Goal: Transaction & Acquisition: Purchase product/service

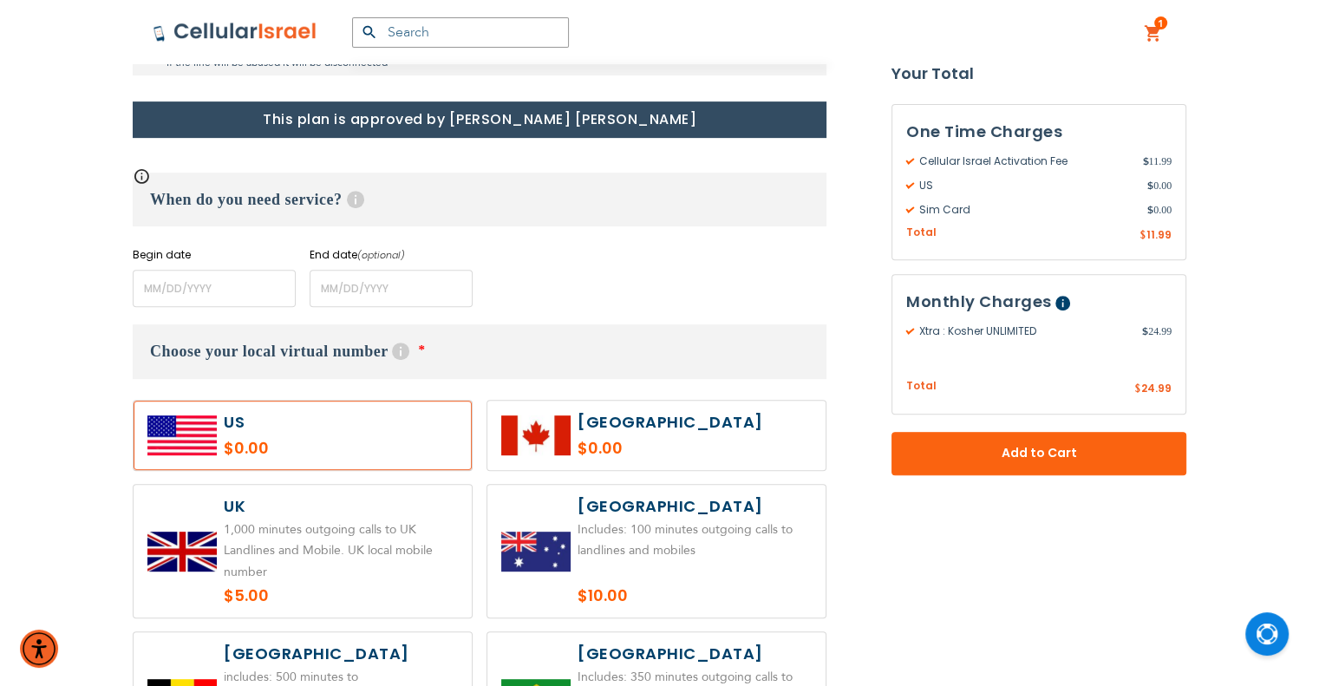
scroll to position [780, 0]
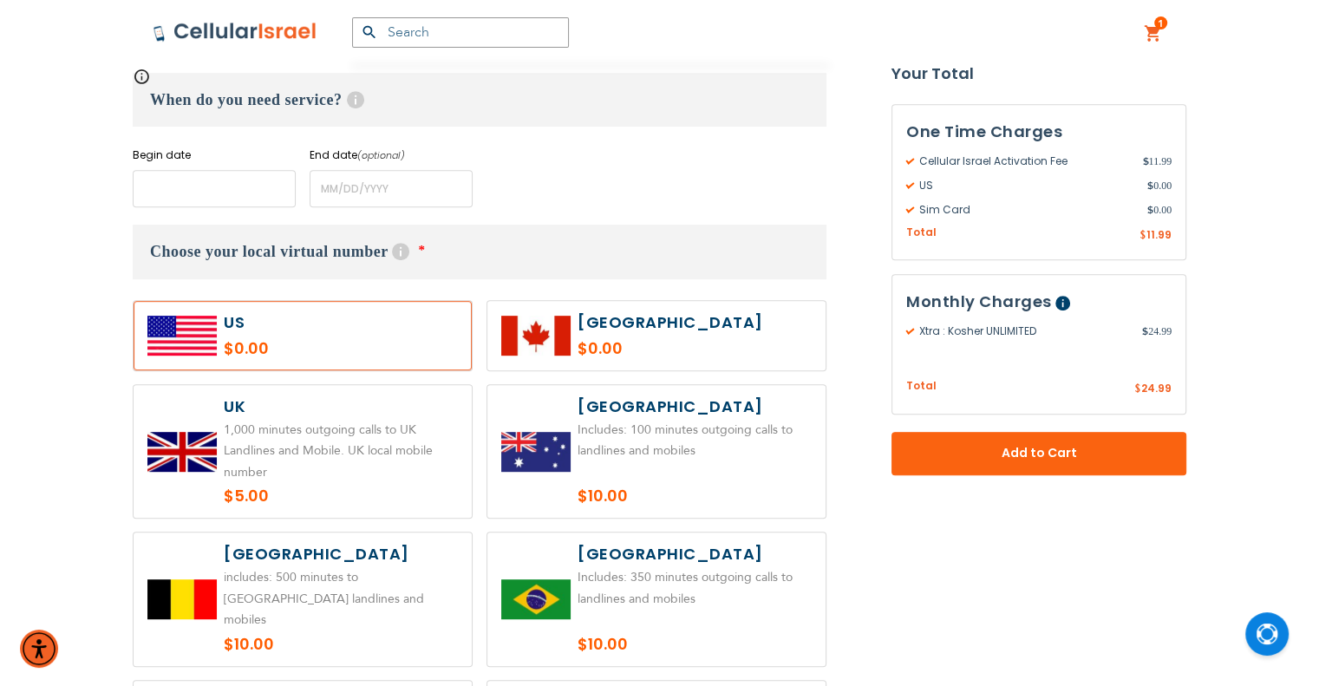
click at [218, 180] on input "name" at bounding box center [214, 188] width 163 height 37
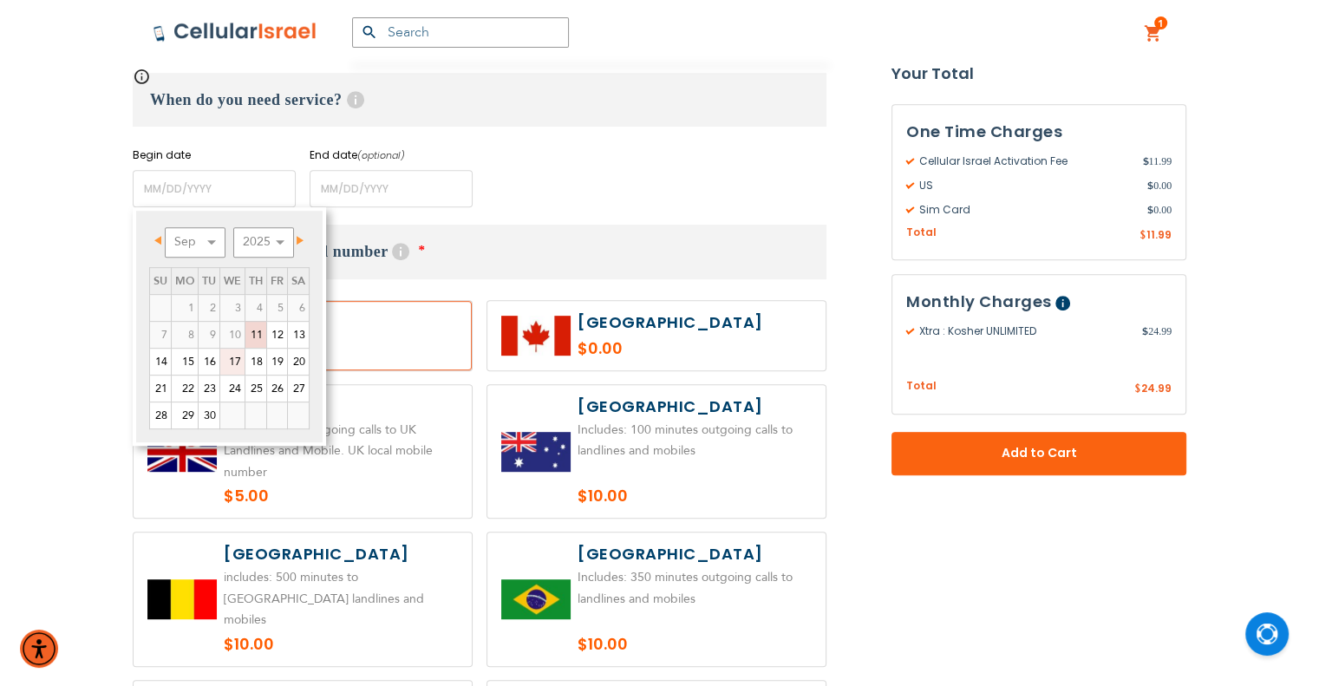
click at [233, 357] on link "17" at bounding box center [232, 362] width 24 height 26
type input "[DATE]"
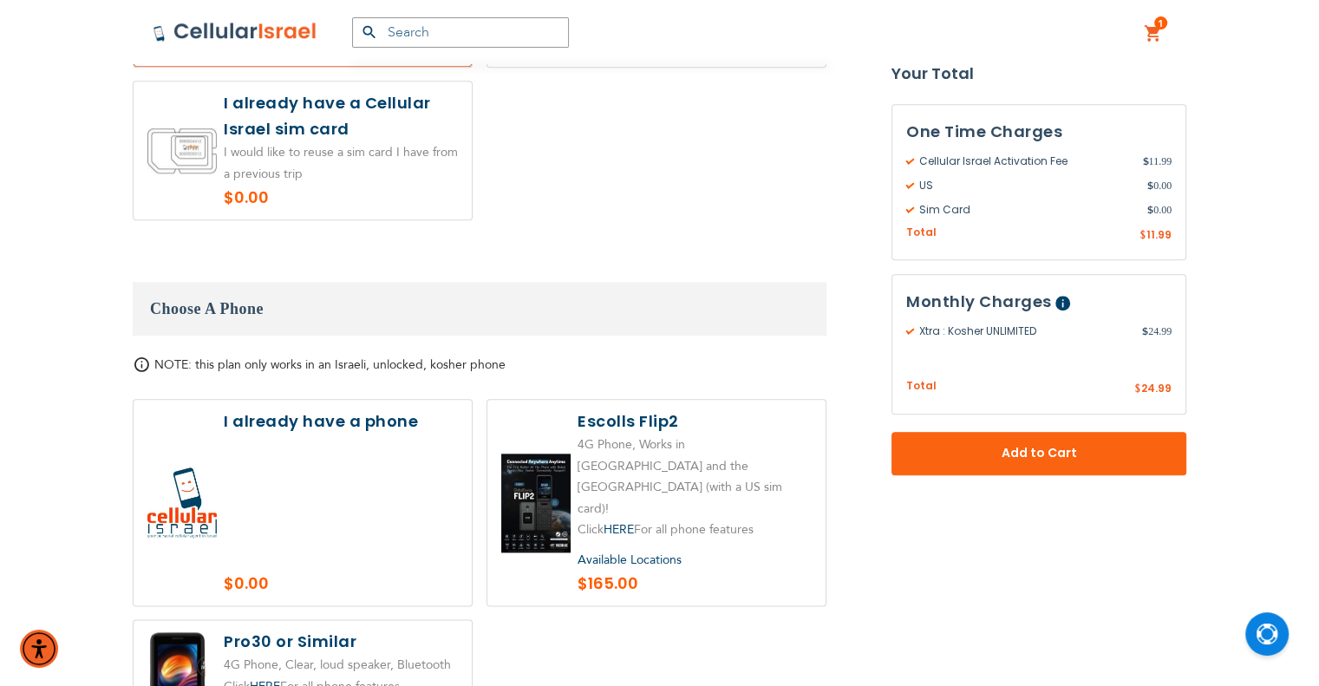
scroll to position [1907, 0]
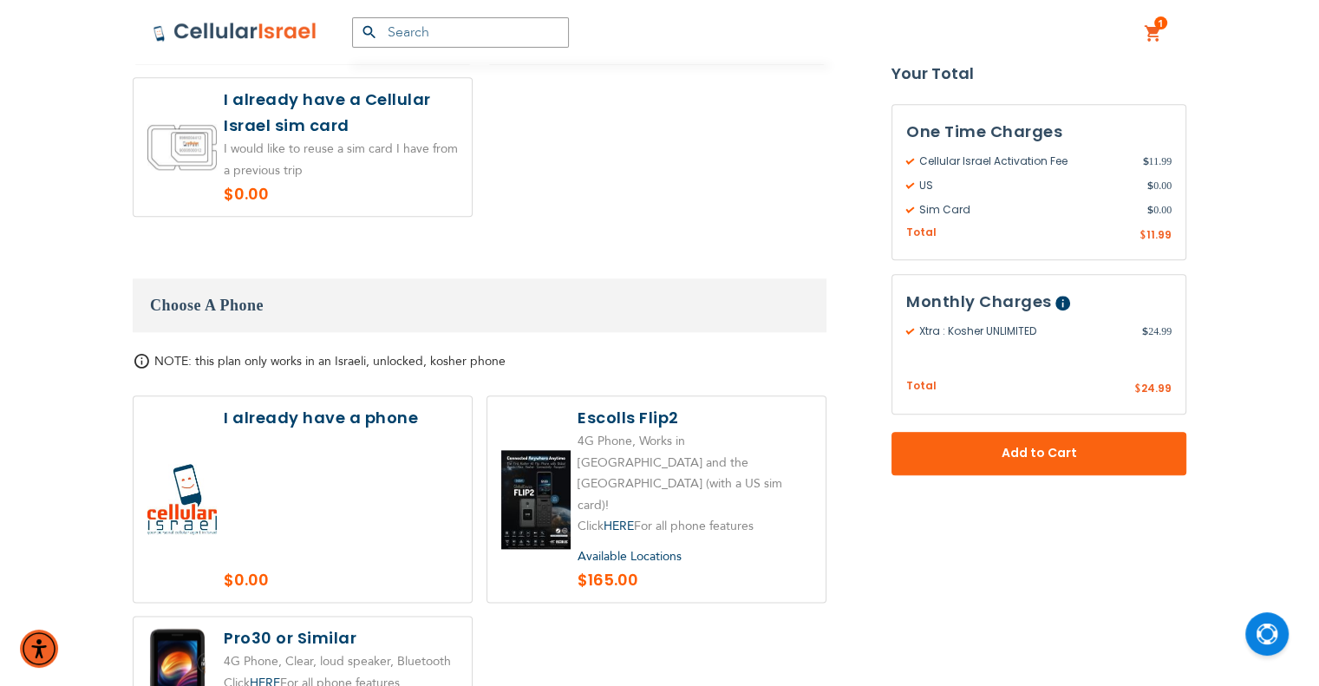
click at [380, 413] on label at bounding box center [303, 498] width 338 height 205
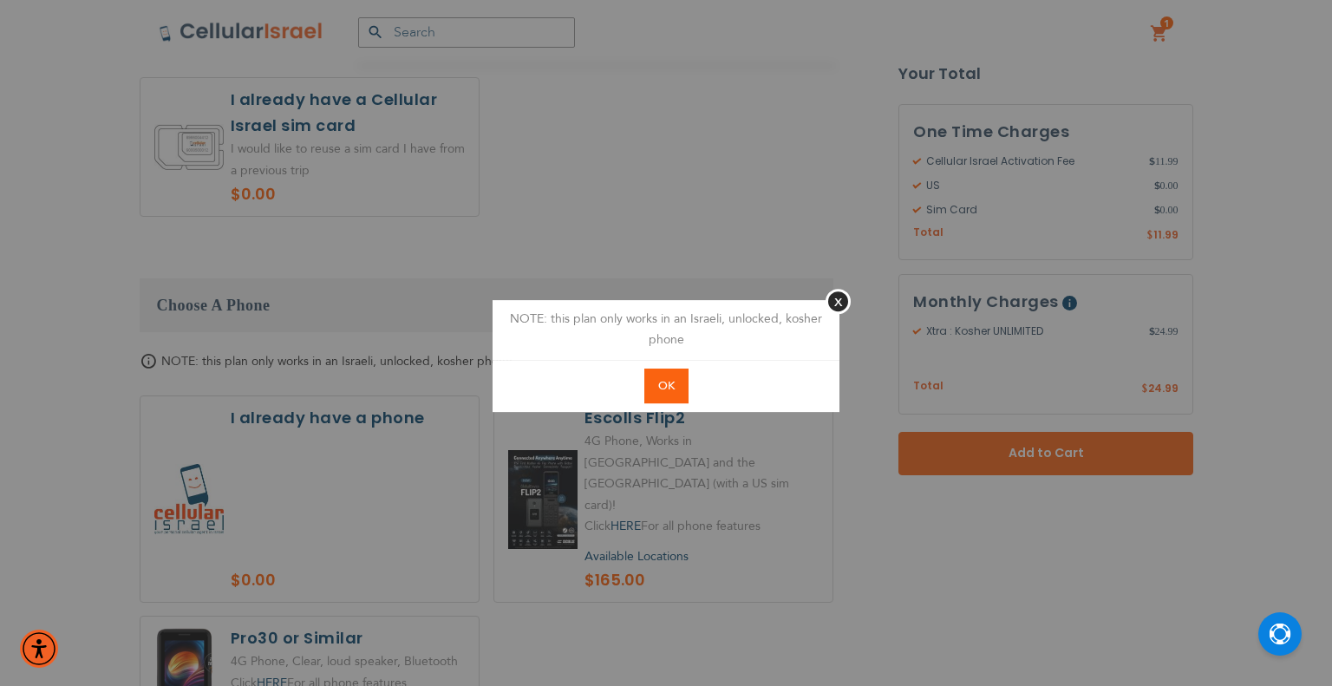
click at [683, 377] on button "OK" at bounding box center [666, 386] width 44 height 36
radio input "true"
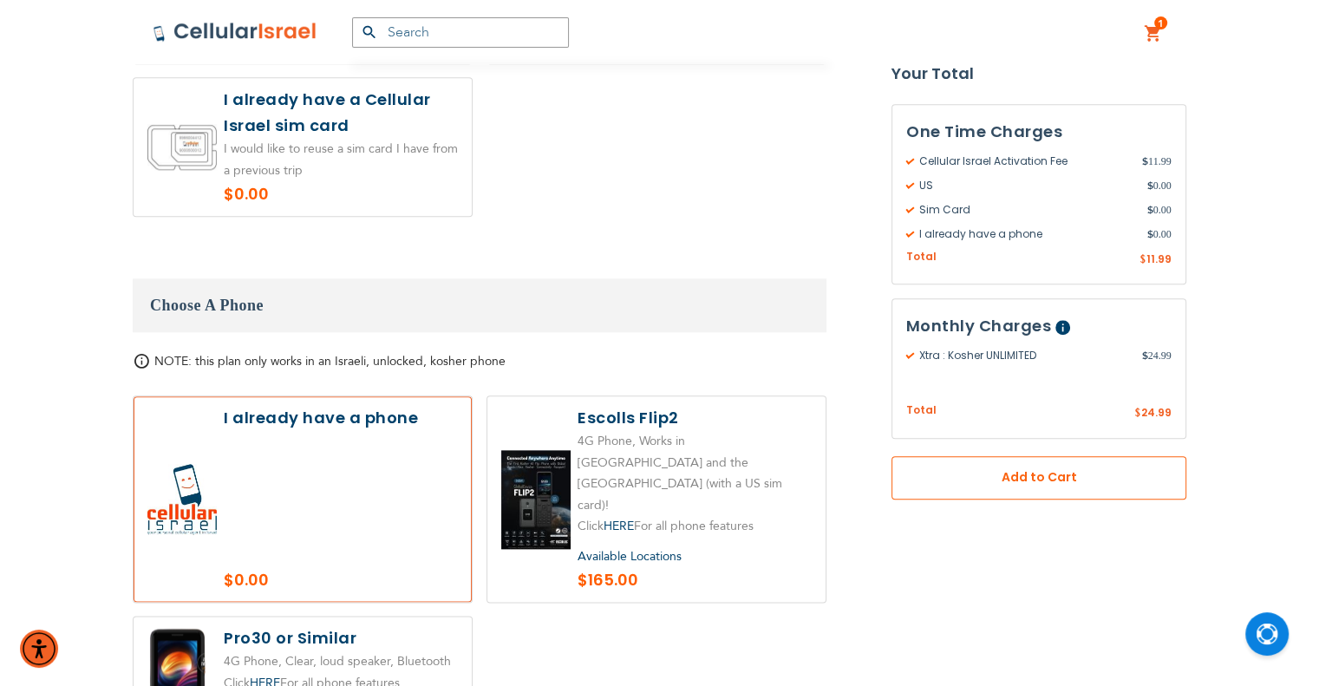
click at [1034, 476] on span "Add to Cart" at bounding box center [1038, 478] width 180 height 18
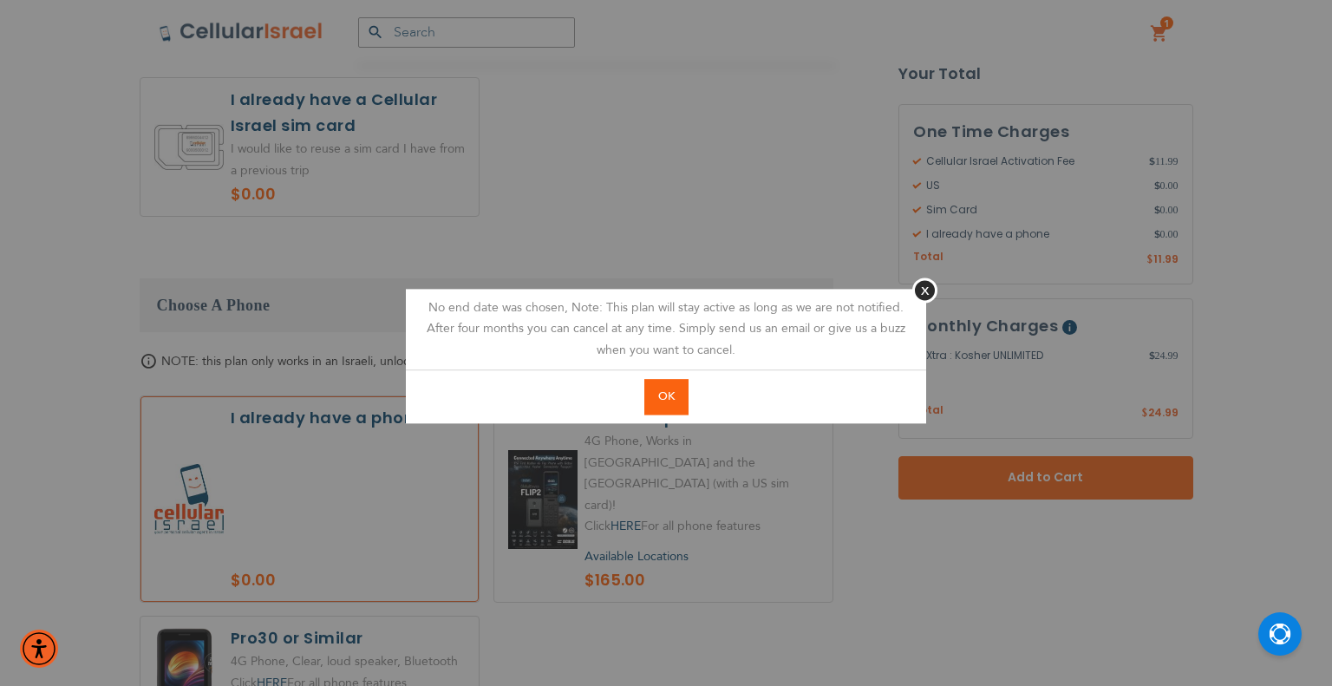
click at [659, 391] on span "OK" at bounding box center [666, 396] width 16 height 16
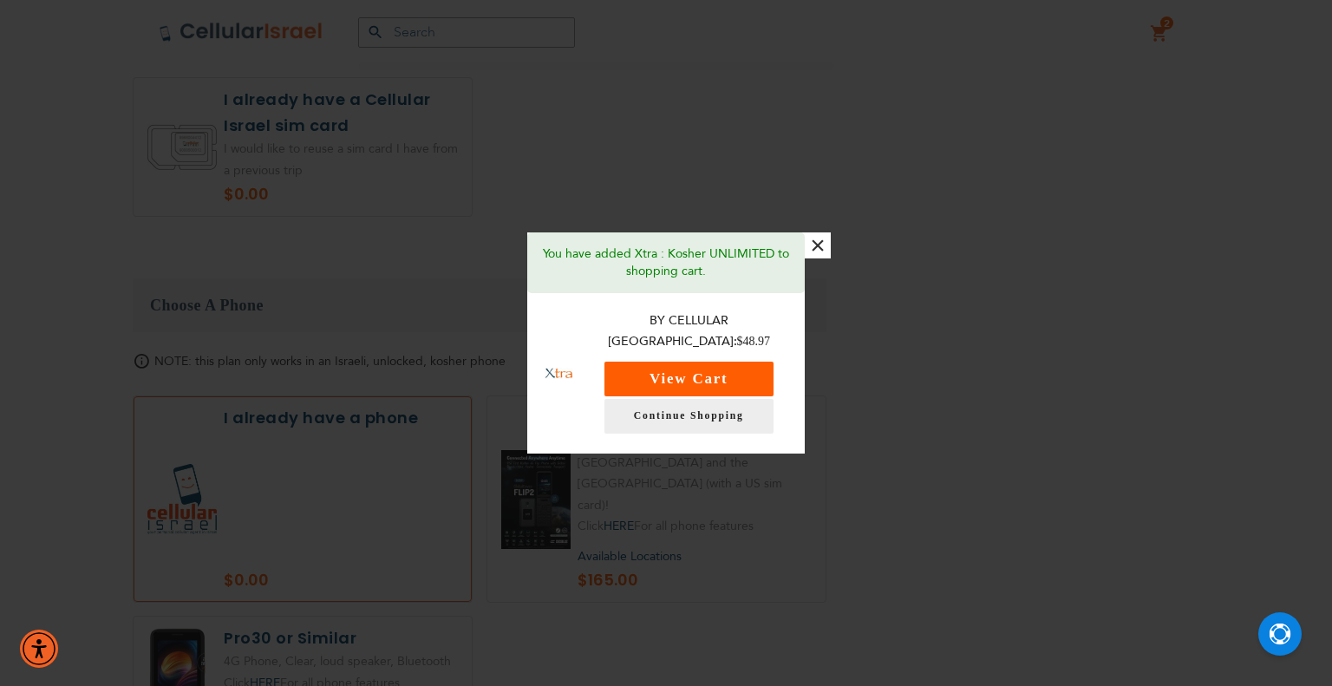
click at [665, 365] on button "View Cart" at bounding box center [688, 379] width 169 height 35
